Goal: Transaction & Acquisition: Download file/media

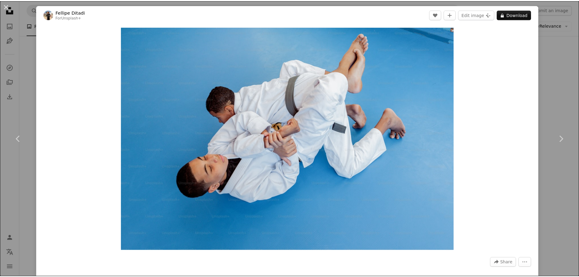
scroll to position [791, 0]
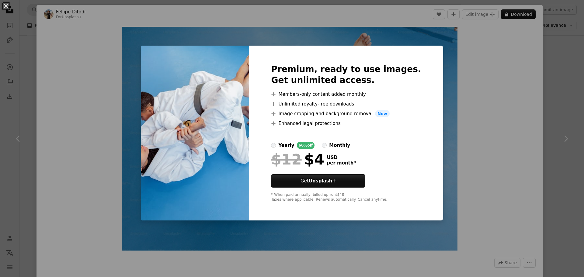
click at [552, 87] on div "An X shape Premium, ready to use images. Get unlimited access. A plus sign Memb…" at bounding box center [292, 138] width 584 height 277
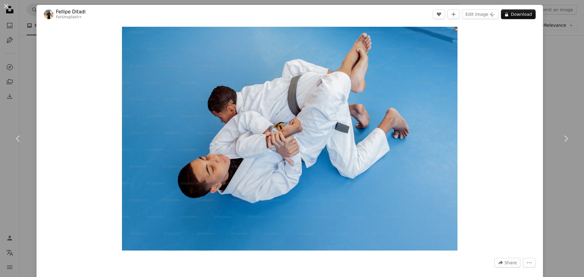
drag, startPoint x: 6, startPoint y: 6, endPoint x: 109, endPoint y: 36, distance: 107.0
click at [6, 6] on button "An X shape" at bounding box center [5, 5] width 7 height 7
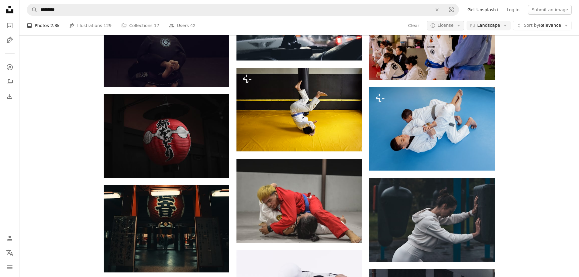
click at [454, 27] on span "License" at bounding box center [446, 25] width 16 height 5
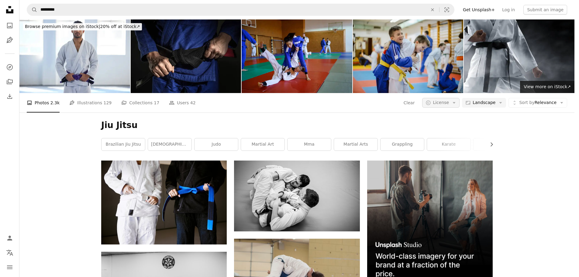
scroll to position [791, 0]
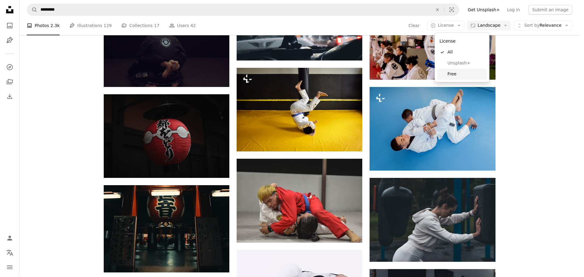
click at [455, 74] on span "Free" at bounding box center [465, 74] width 37 height 6
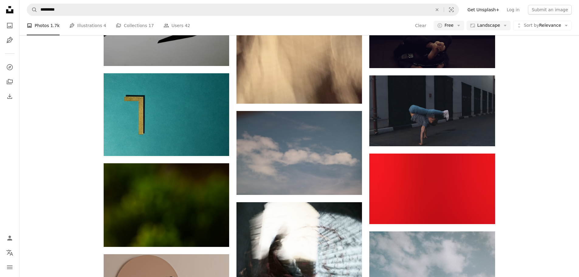
scroll to position [304, 0]
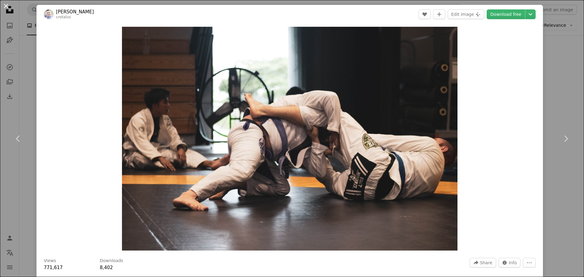
click at [5, 3] on button "An X shape" at bounding box center [5, 5] width 7 height 7
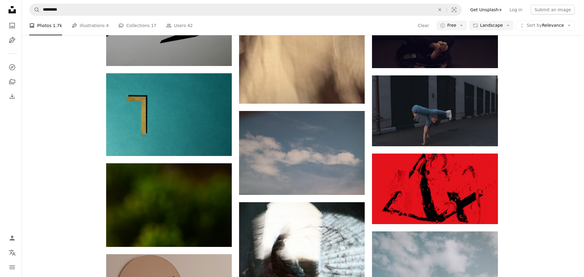
scroll to position [253, 0]
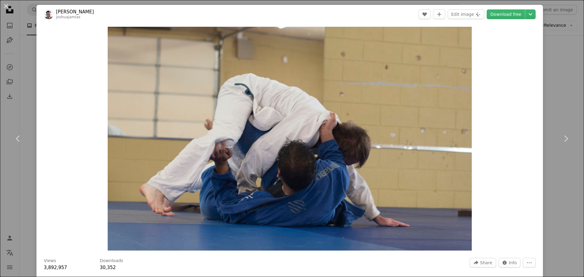
click at [572, 74] on div "An X shape Chevron left Chevron right [PERSON_NAME] A heart A plus sign Edit im…" at bounding box center [292, 138] width 584 height 277
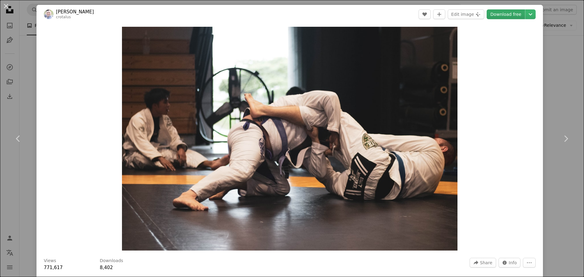
click at [504, 18] on link "Download free" at bounding box center [506, 14] width 38 height 10
